Goal: Book appointment/travel/reservation

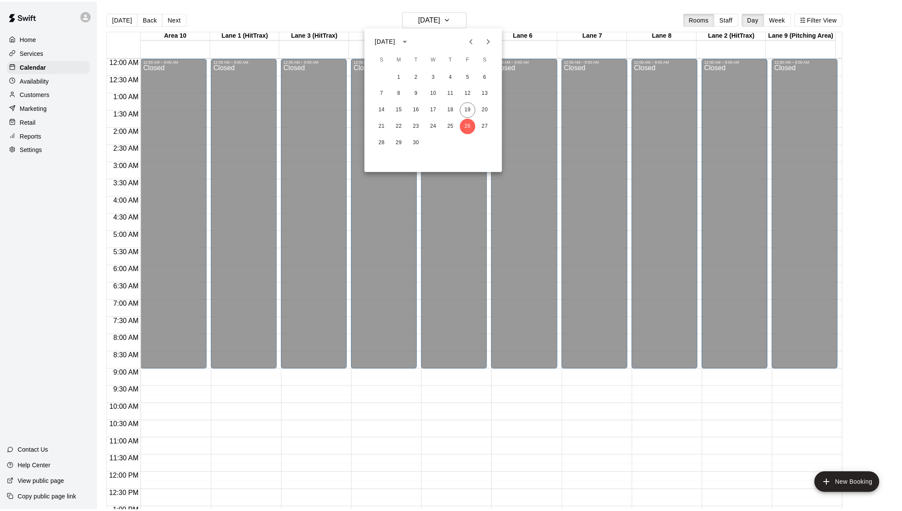
scroll to position [332, 0]
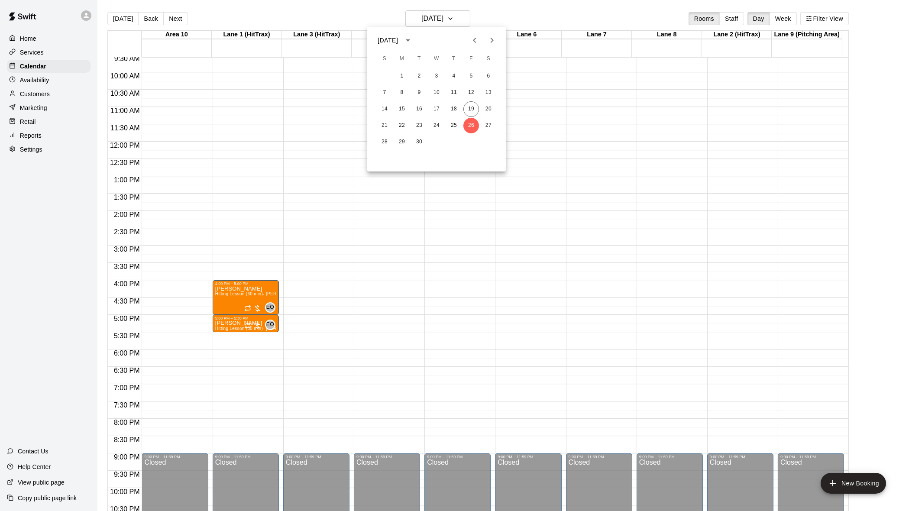
click at [484, 10] on div at bounding box center [454, 255] width 909 height 511
click at [451, 20] on icon "button" at bounding box center [447, 18] width 7 height 10
click at [471, 108] on button "19" at bounding box center [471, 109] width 16 height 16
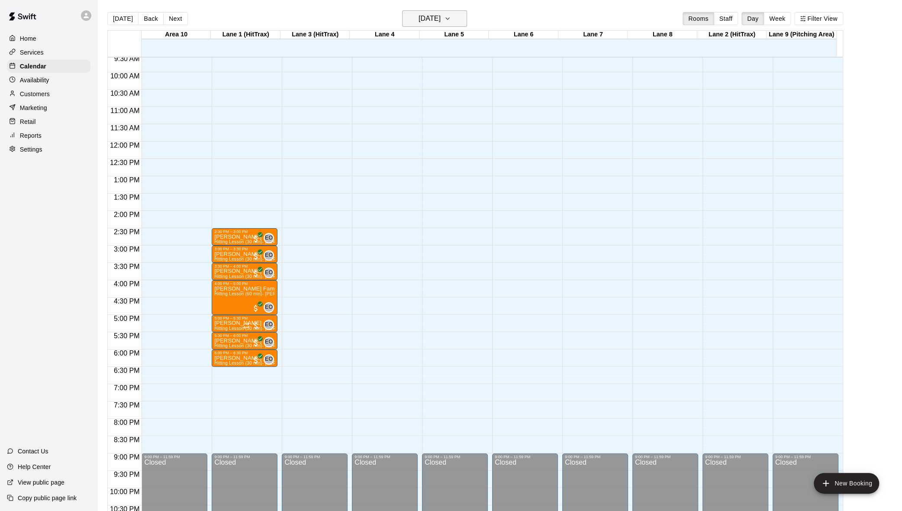
click at [451, 19] on icon "button" at bounding box center [447, 18] width 7 height 10
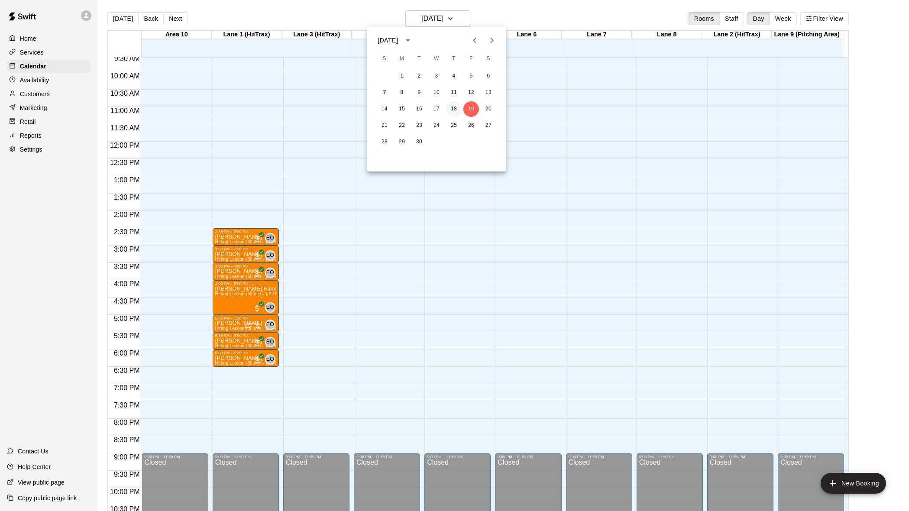
click at [452, 109] on button "18" at bounding box center [454, 109] width 16 height 16
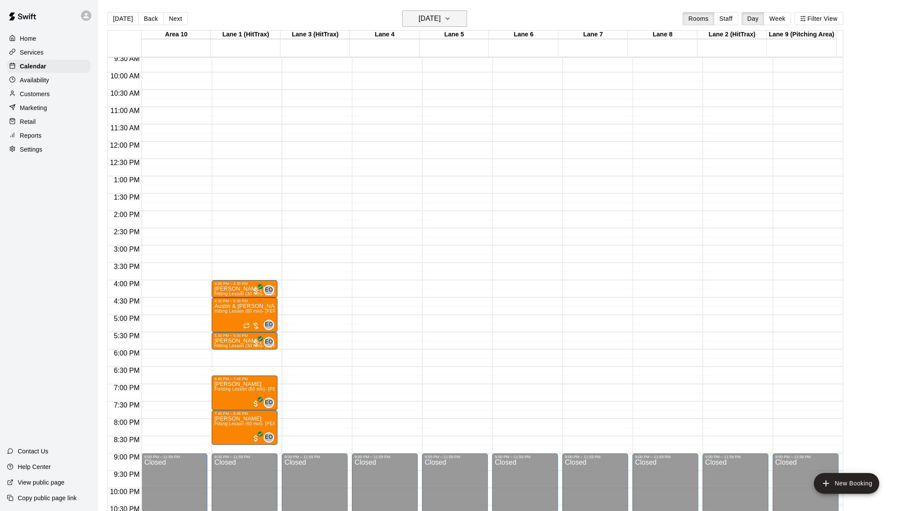
click at [451, 17] on icon "button" at bounding box center [447, 18] width 7 height 10
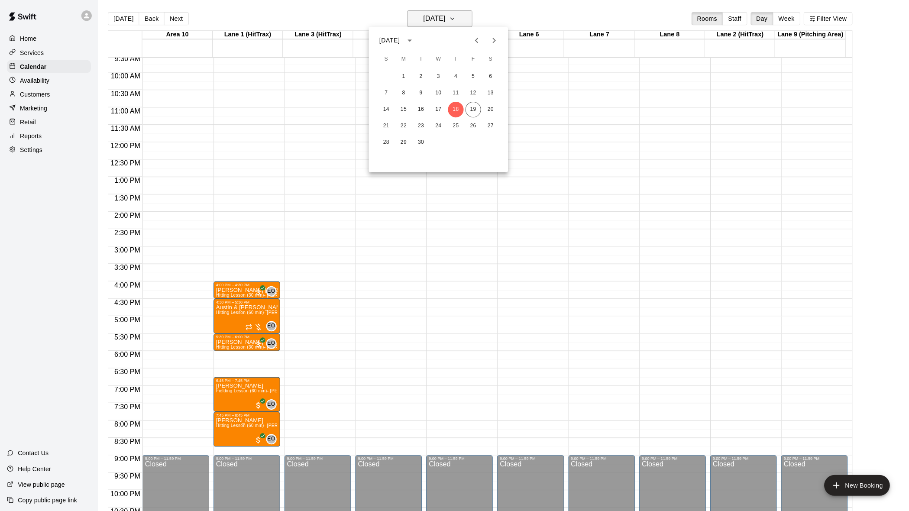
click at [462, 17] on div at bounding box center [454, 255] width 909 height 511
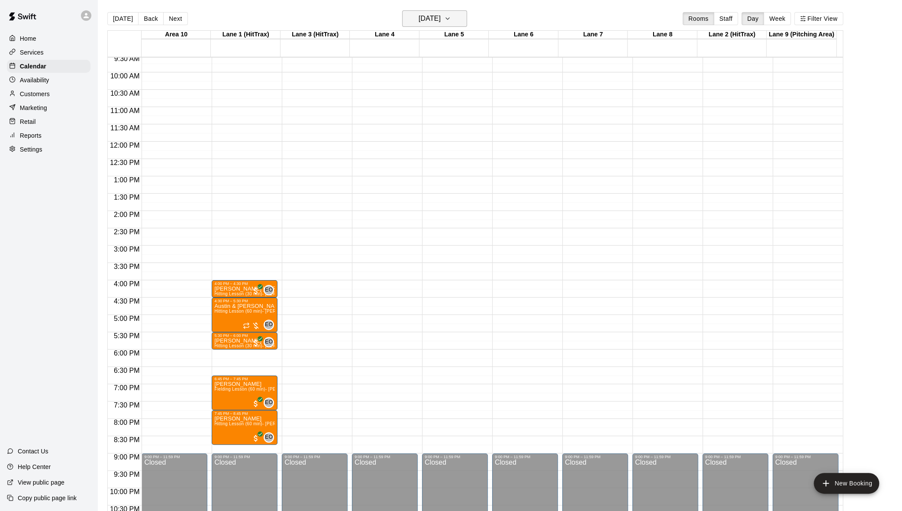
click at [451, 17] on icon "button" at bounding box center [447, 18] width 7 height 10
click at [468, 110] on button "19" at bounding box center [471, 109] width 16 height 16
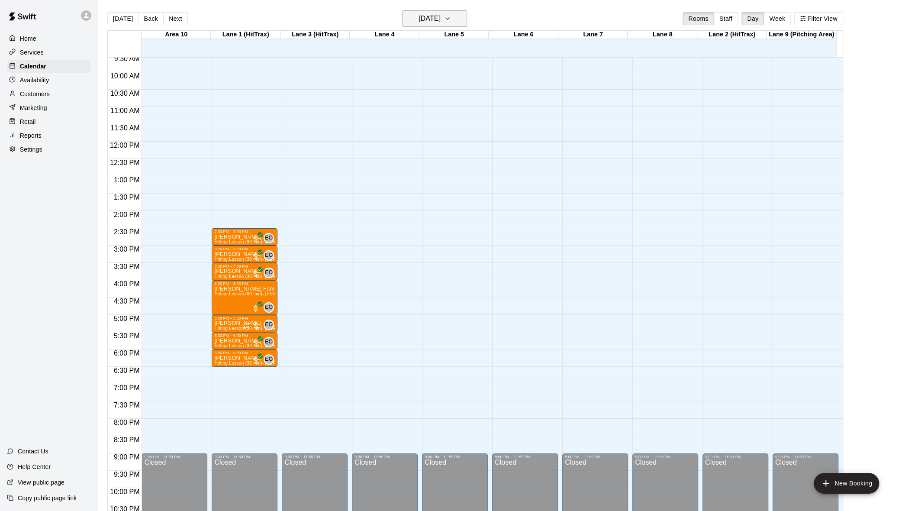
click at [451, 19] on icon "button" at bounding box center [447, 18] width 7 height 10
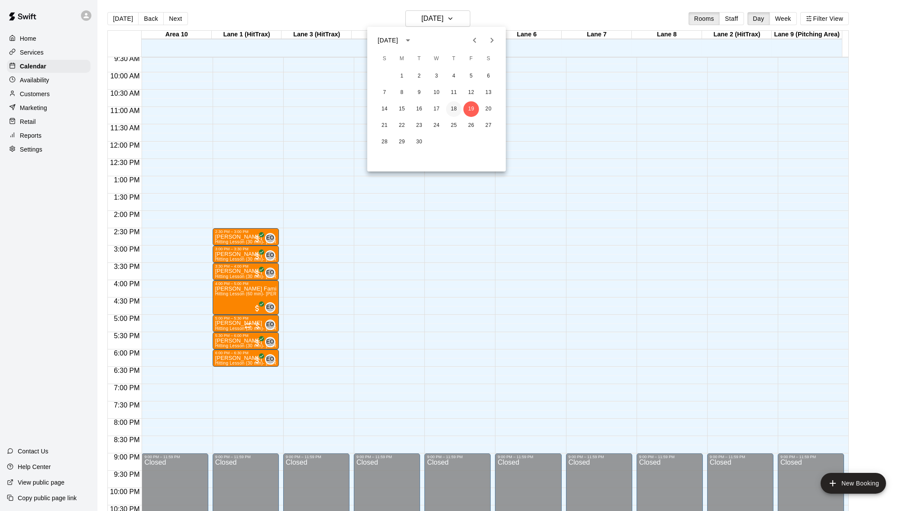
click at [457, 105] on button "18" at bounding box center [454, 109] width 16 height 16
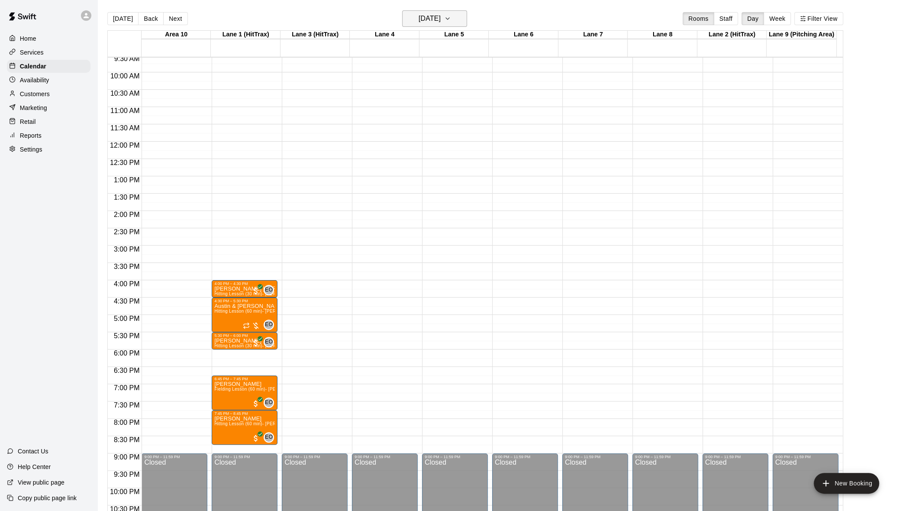
click at [451, 21] on icon "button" at bounding box center [447, 18] width 7 height 10
click at [401, 109] on button "15" at bounding box center [402, 109] width 16 height 16
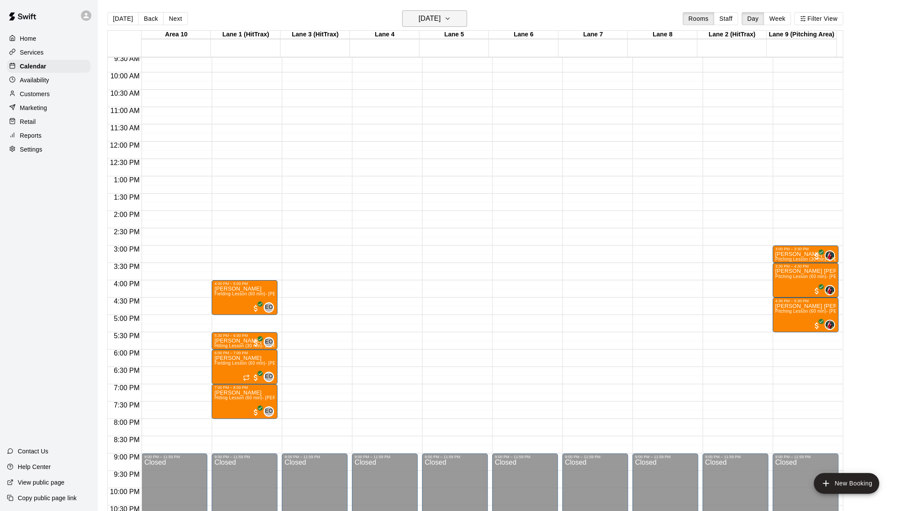
click at [466, 19] on button "[DATE]" at bounding box center [434, 18] width 65 height 16
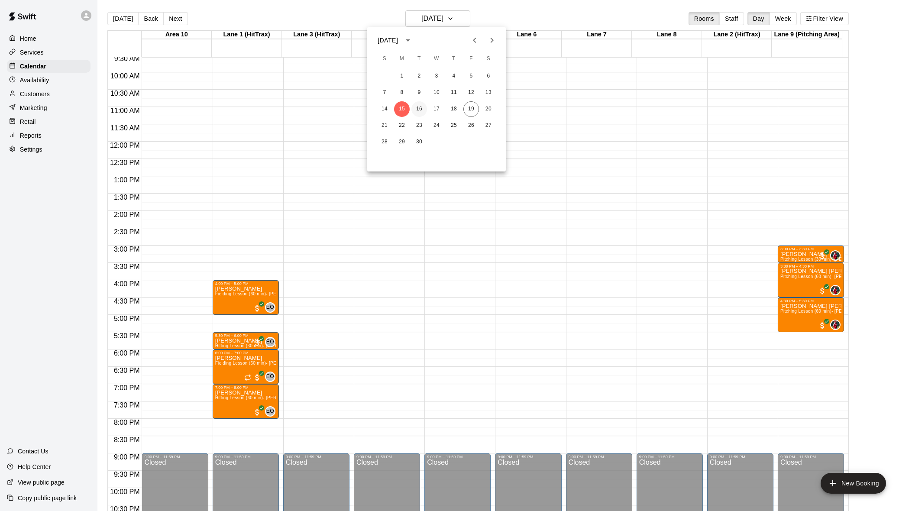
click at [422, 103] on button "16" at bounding box center [419, 109] width 16 height 16
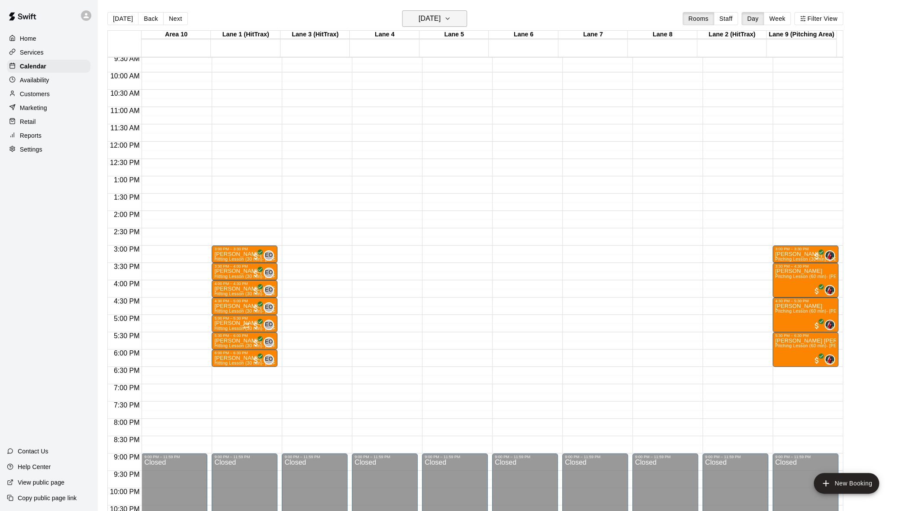
click at [451, 19] on icon "button" at bounding box center [447, 18] width 7 height 10
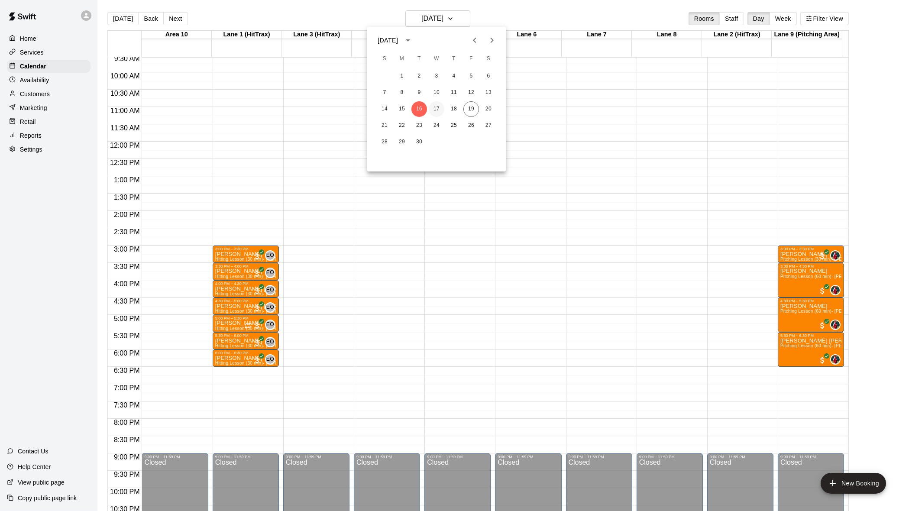
click at [432, 111] on button "17" at bounding box center [437, 109] width 16 height 16
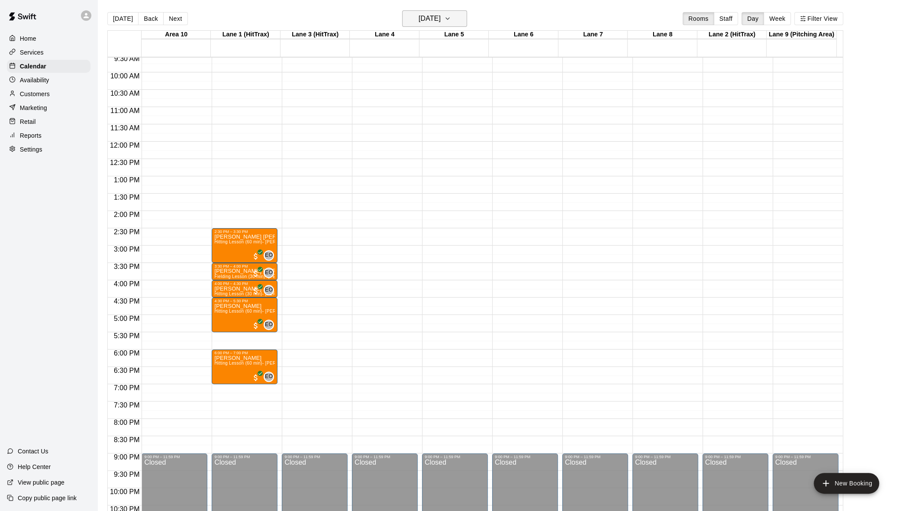
click at [451, 14] on icon "button" at bounding box center [447, 18] width 7 height 10
click at [454, 113] on button "18" at bounding box center [454, 109] width 16 height 16
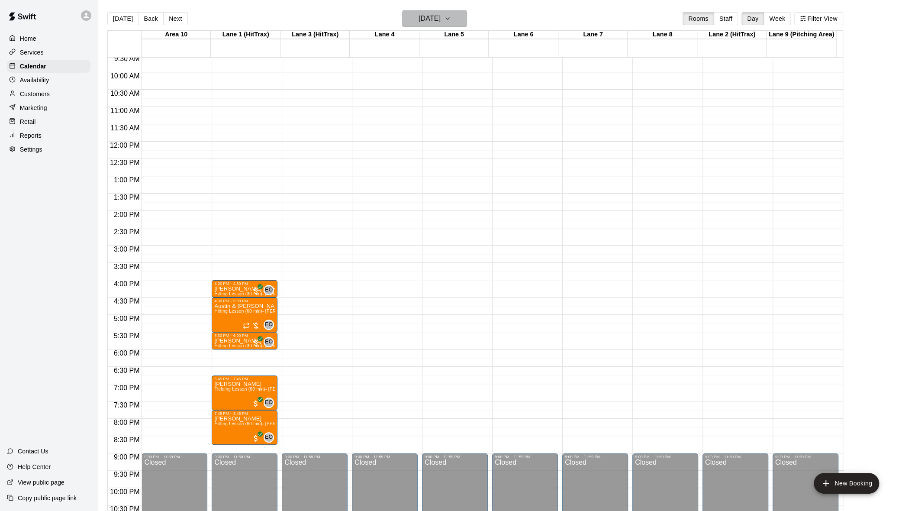
click at [449, 18] on icon "button" at bounding box center [447, 19] width 3 height 2
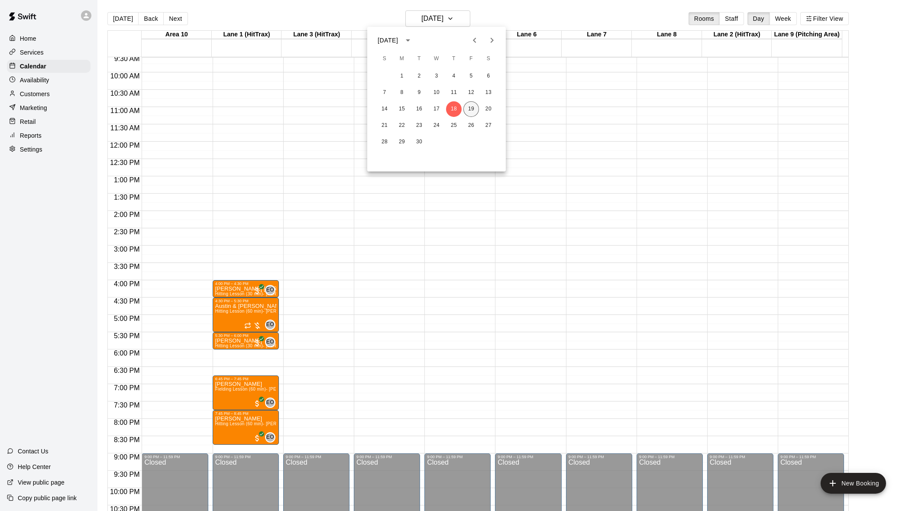
click at [470, 102] on button "19" at bounding box center [471, 109] width 16 height 16
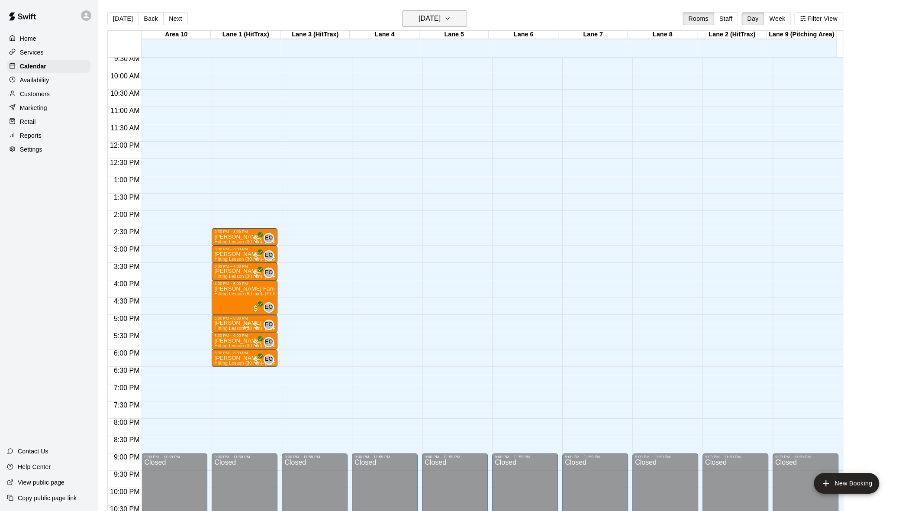
click at [451, 17] on icon "button" at bounding box center [447, 18] width 7 height 10
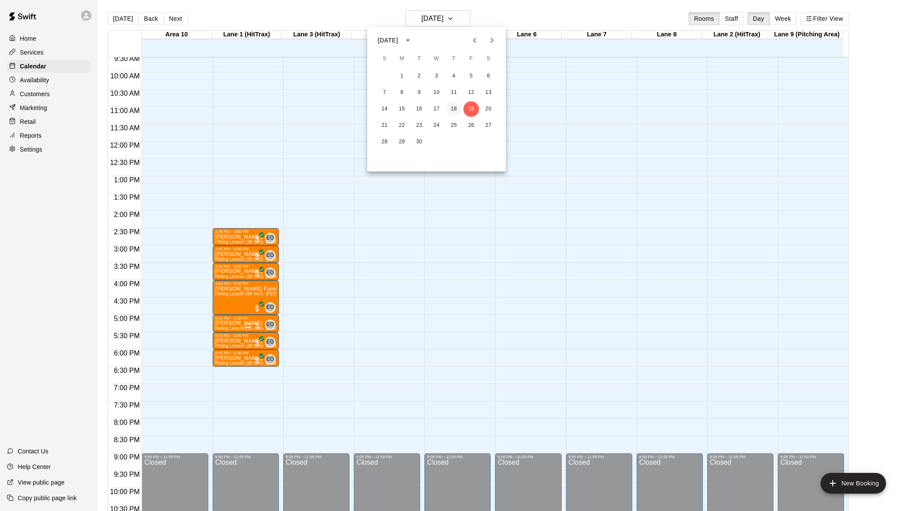
click at [453, 105] on button "18" at bounding box center [454, 109] width 16 height 16
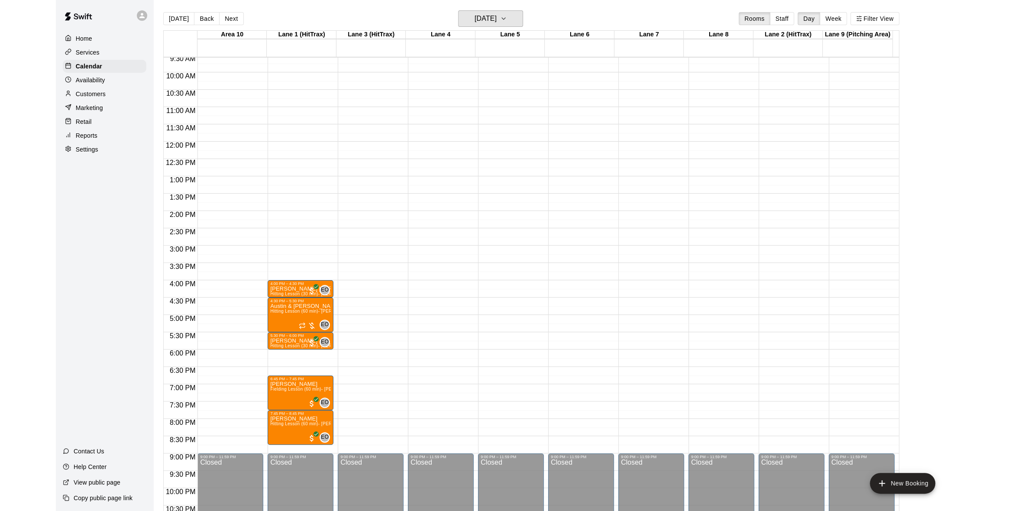
scroll to position [374, 0]
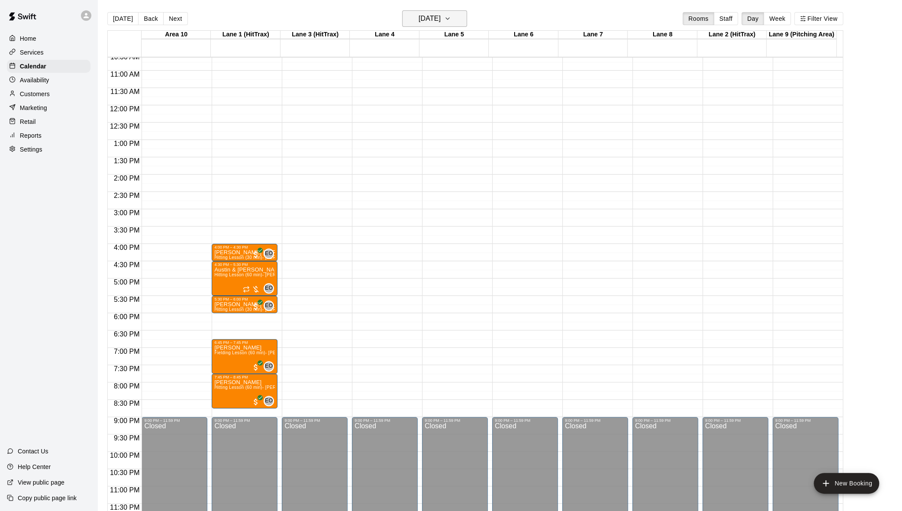
click at [451, 18] on icon "button" at bounding box center [447, 18] width 7 height 10
click at [470, 104] on button "19" at bounding box center [471, 109] width 16 height 16
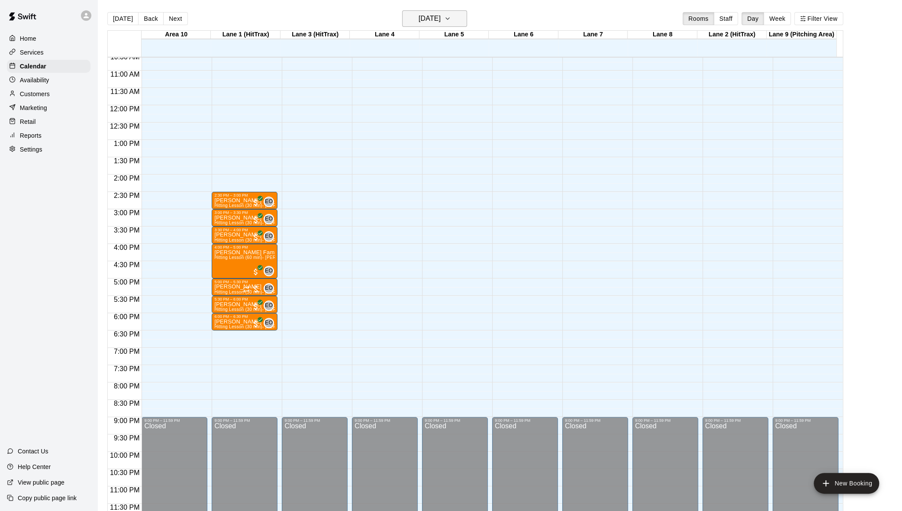
click at [451, 16] on icon "button" at bounding box center [447, 18] width 7 height 10
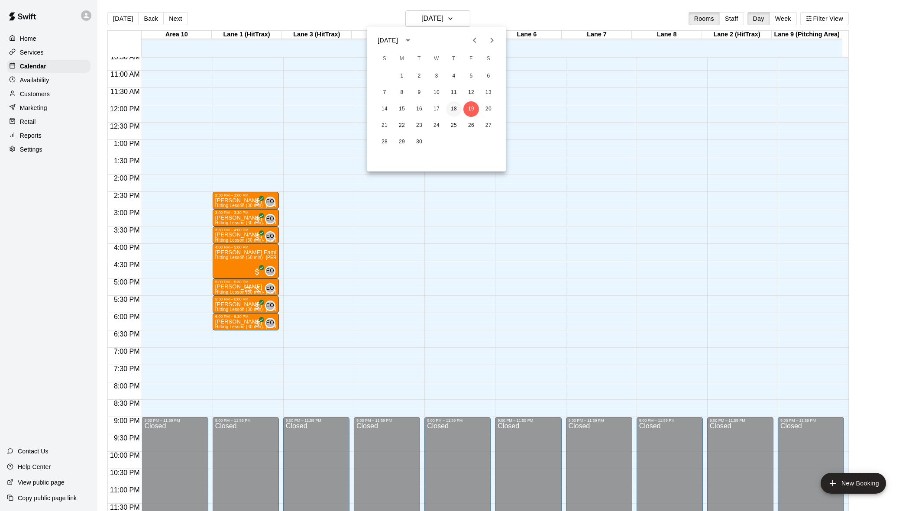
click at [451, 104] on button "18" at bounding box center [454, 109] width 16 height 16
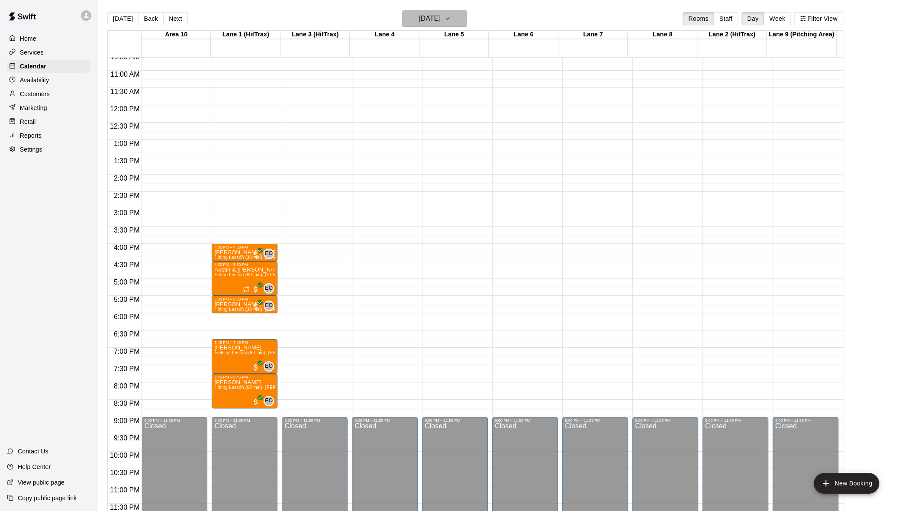
click at [451, 15] on icon "button" at bounding box center [447, 18] width 7 height 10
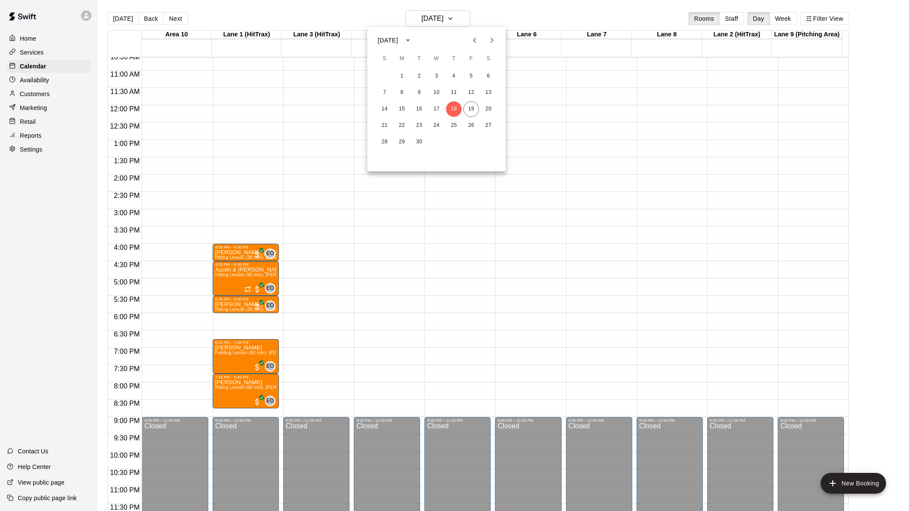
click at [480, 21] on div at bounding box center [454, 255] width 909 height 511
click at [451, 15] on icon "button" at bounding box center [447, 18] width 7 height 10
click at [463, 16] on div at bounding box center [454, 255] width 909 height 511
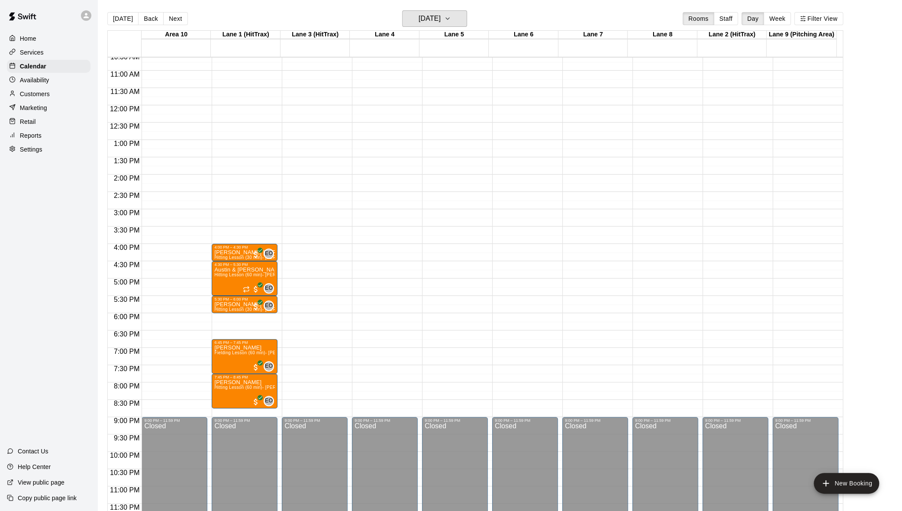
click at [451, 16] on icon "button" at bounding box center [447, 18] width 7 height 10
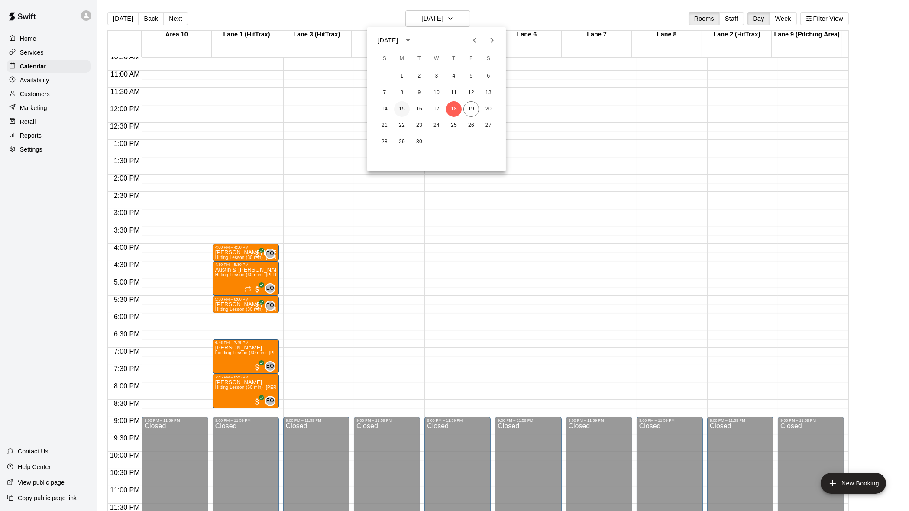
click at [399, 104] on button "15" at bounding box center [402, 109] width 16 height 16
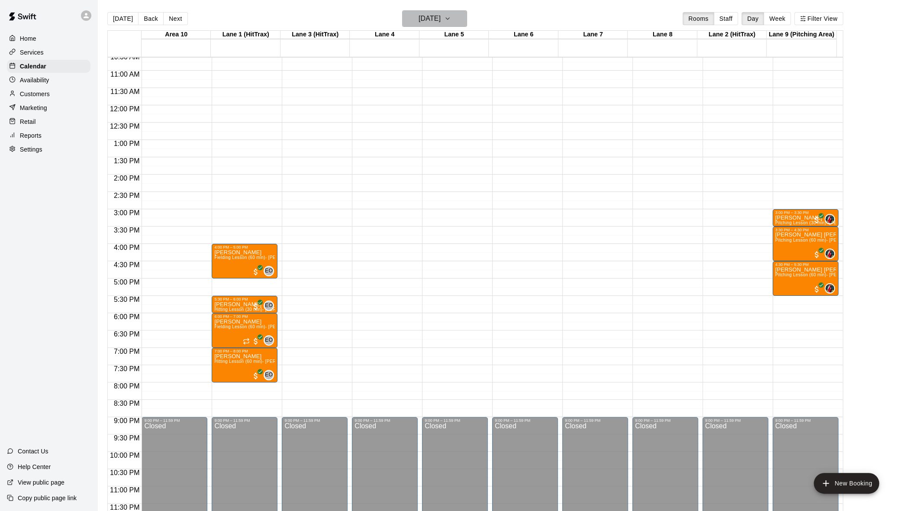
click at [458, 23] on button "[DATE]" at bounding box center [434, 18] width 65 height 16
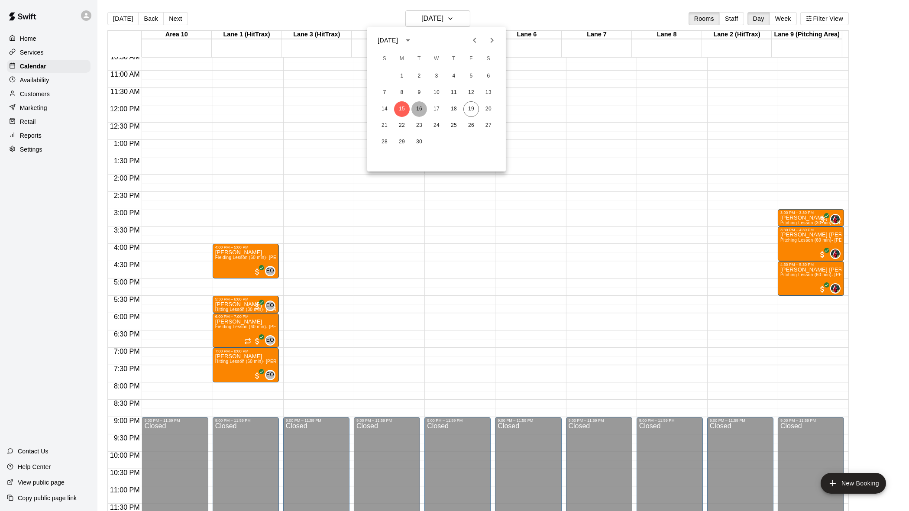
click at [415, 112] on button "16" at bounding box center [419, 109] width 16 height 16
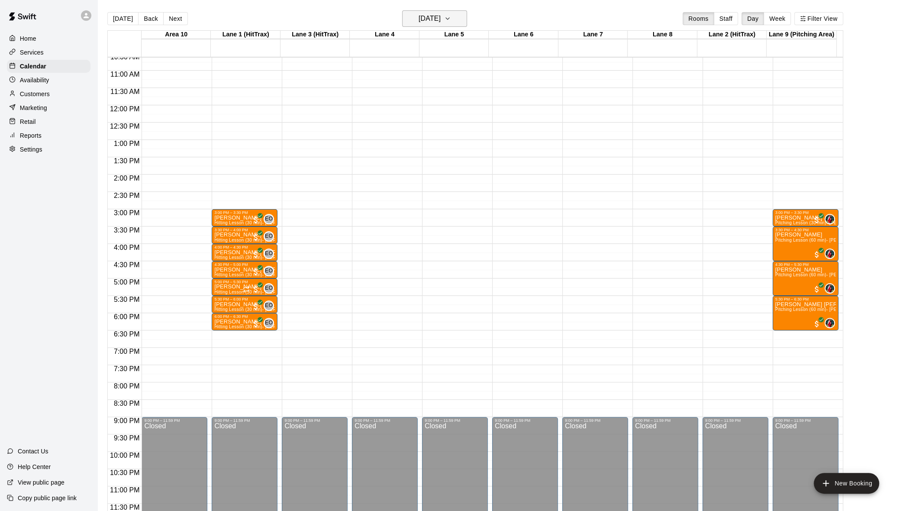
click at [451, 21] on icon "button" at bounding box center [447, 18] width 7 height 10
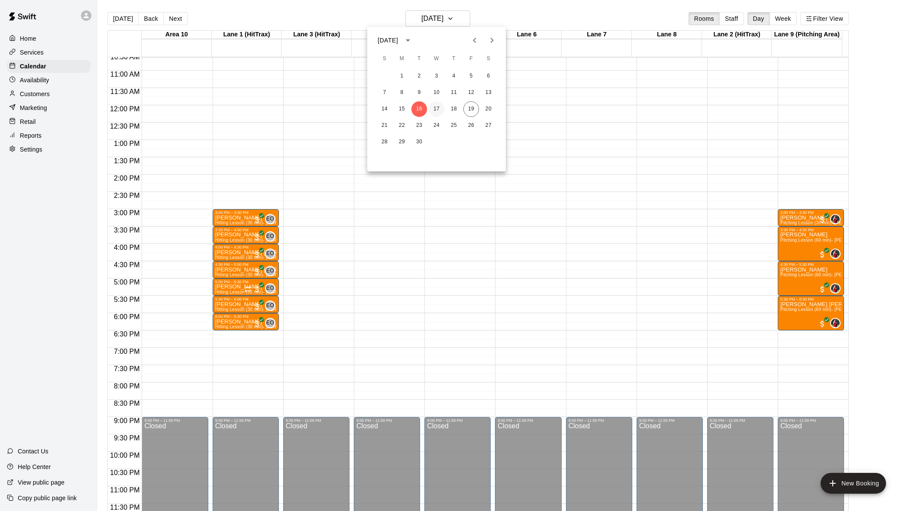
click at [438, 106] on button "17" at bounding box center [437, 109] width 16 height 16
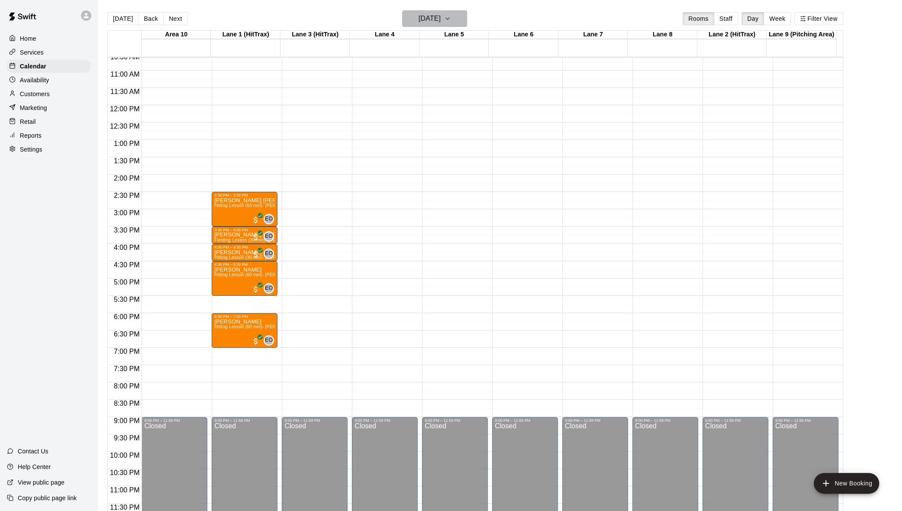
click at [451, 20] on icon "button" at bounding box center [447, 18] width 7 height 10
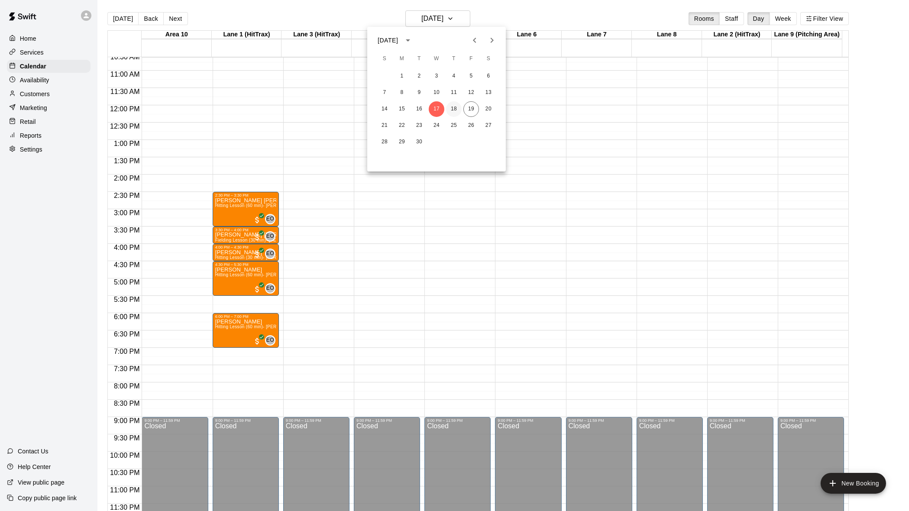
click at [451, 109] on button "18" at bounding box center [454, 109] width 16 height 16
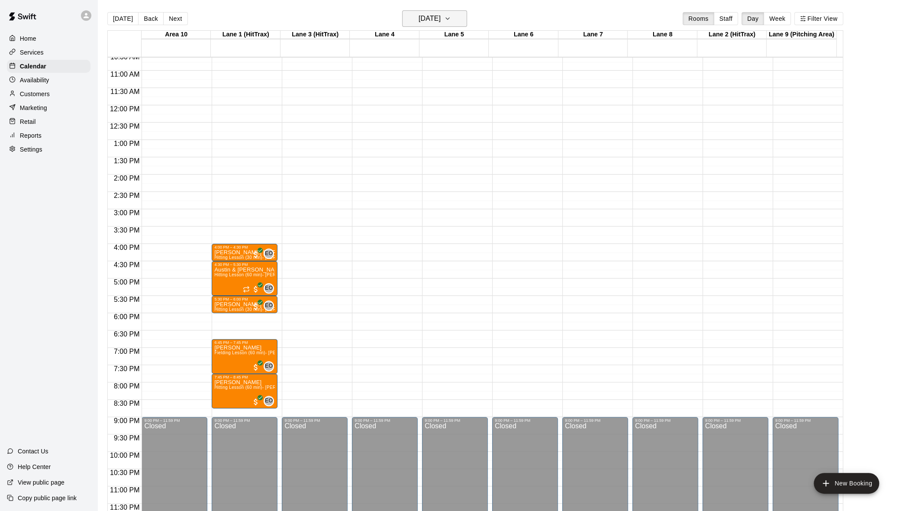
click at [451, 16] on icon "button" at bounding box center [447, 18] width 7 height 10
click at [466, 111] on button "19" at bounding box center [471, 109] width 16 height 16
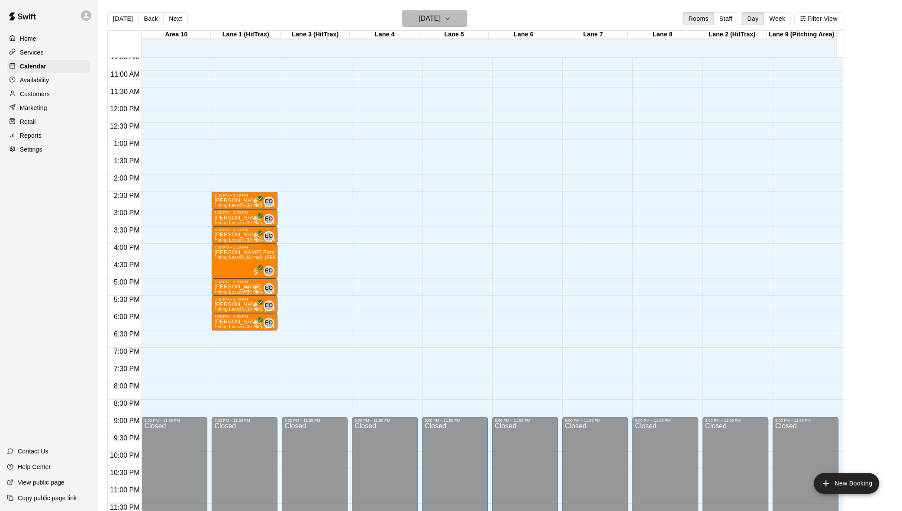
click at [451, 19] on icon "button" at bounding box center [447, 18] width 7 height 10
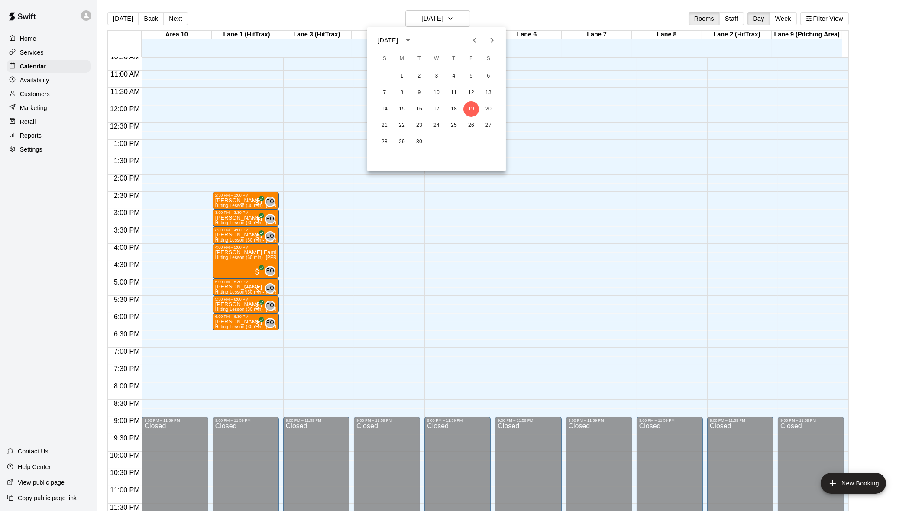
click at [480, 20] on div at bounding box center [454, 255] width 909 height 511
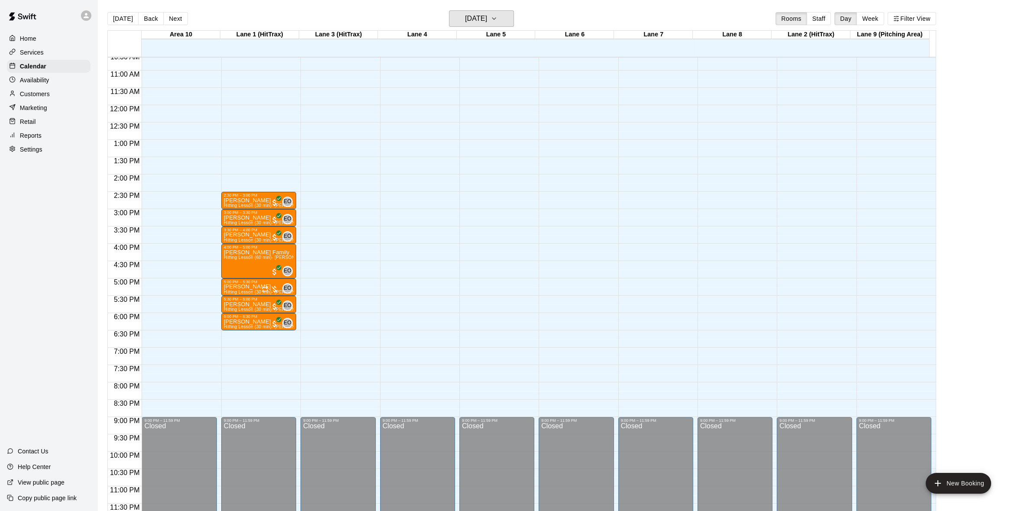
scroll to position [368, 0]
